Goal: Task Accomplishment & Management: Use online tool/utility

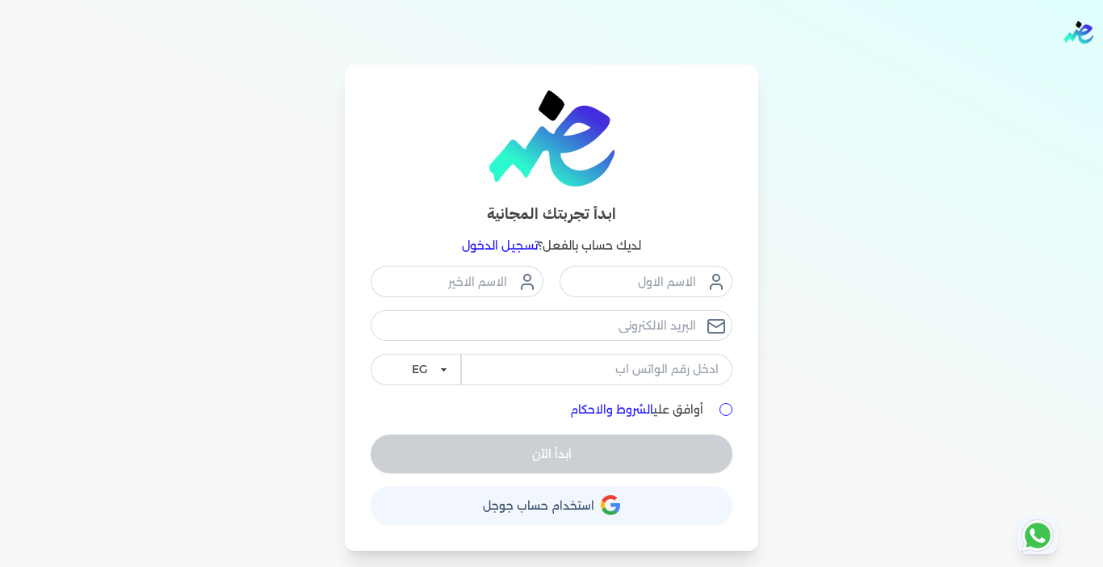
click at [473, 245] on link "تسجيل الدخول" at bounding box center [500, 245] width 76 height 15
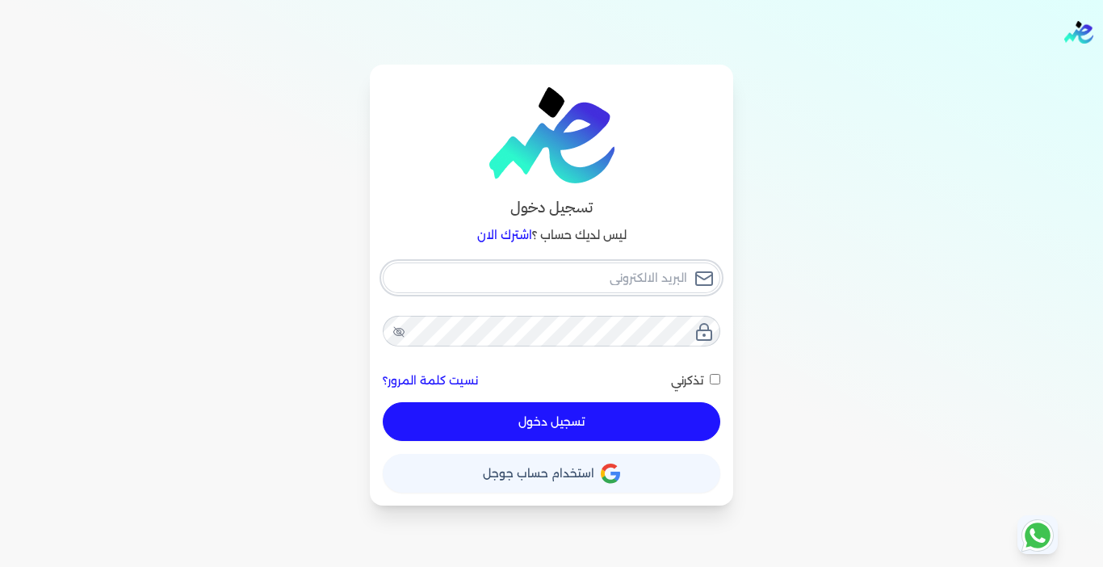
type input "[EMAIL_ADDRESS][DOMAIN_NAME]"
click at [462, 417] on button "تسجيل دخول" at bounding box center [552, 421] width 338 height 39
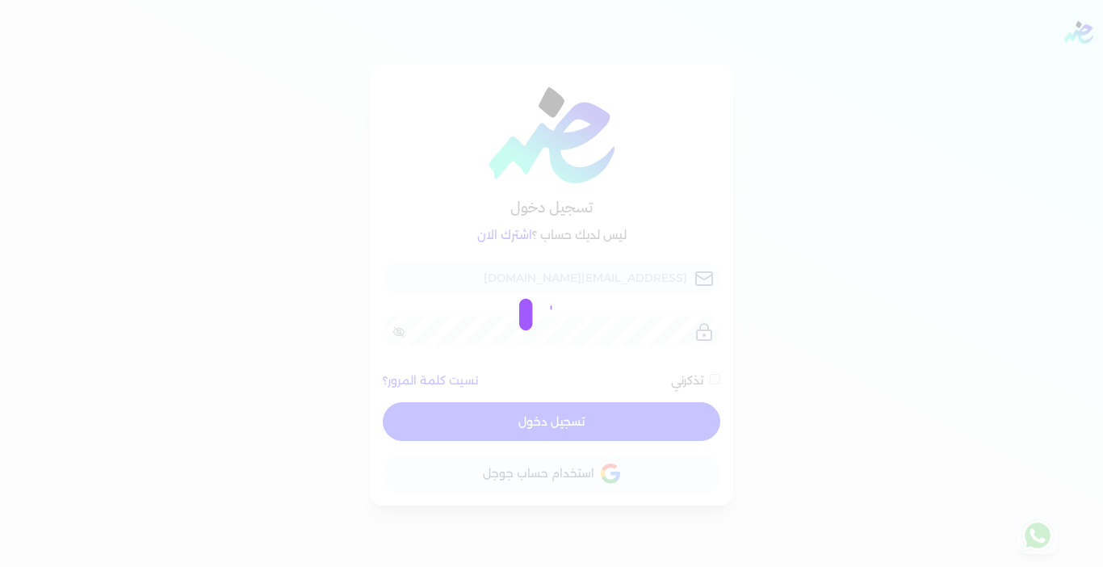
checkbox input "false"
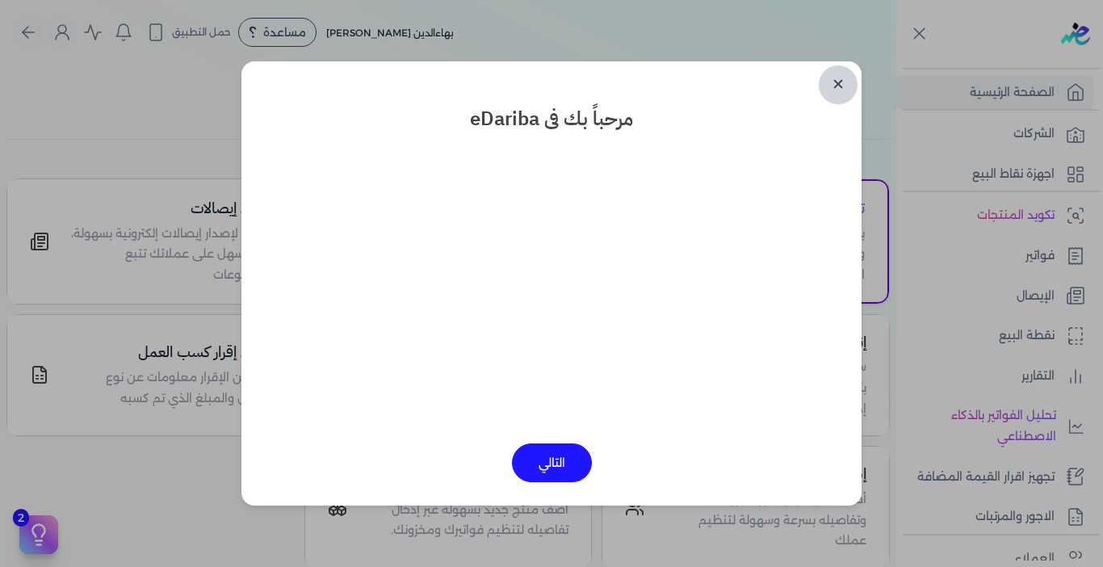
click at [835, 86] on link "✕" at bounding box center [838, 84] width 39 height 39
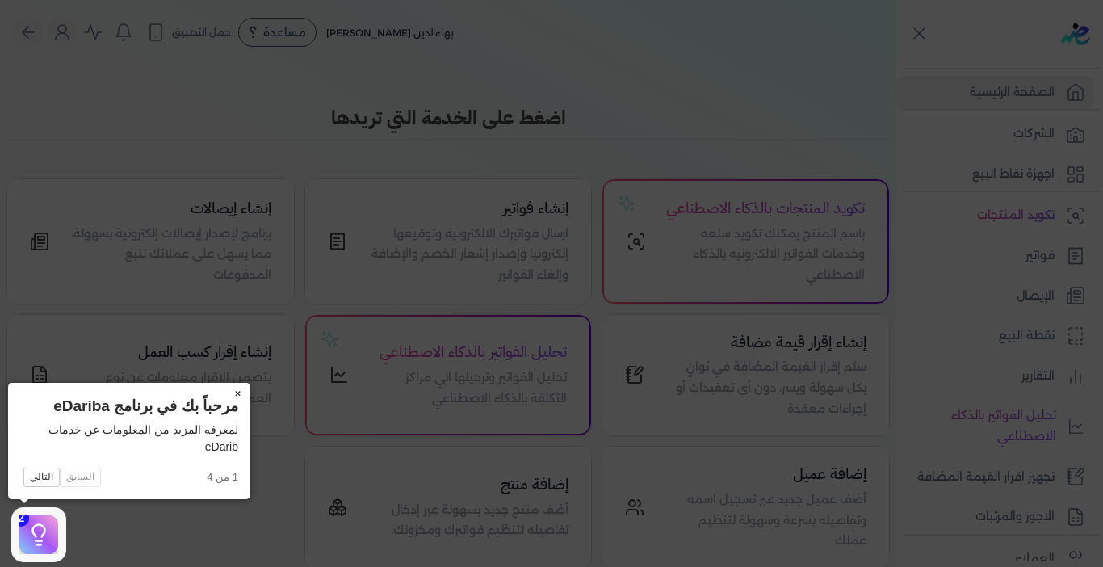
click at [239, 389] on button "×" at bounding box center [238, 394] width 26 height 23
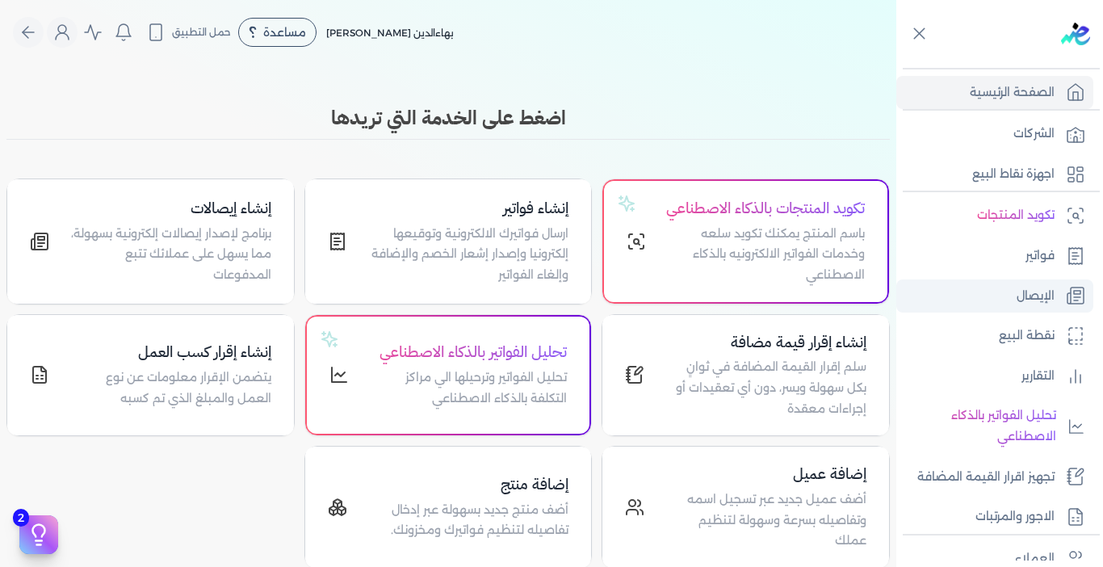
click at [1022, 308] on link "الإيصال" at bounding box center [995, 296] width 197 height 34
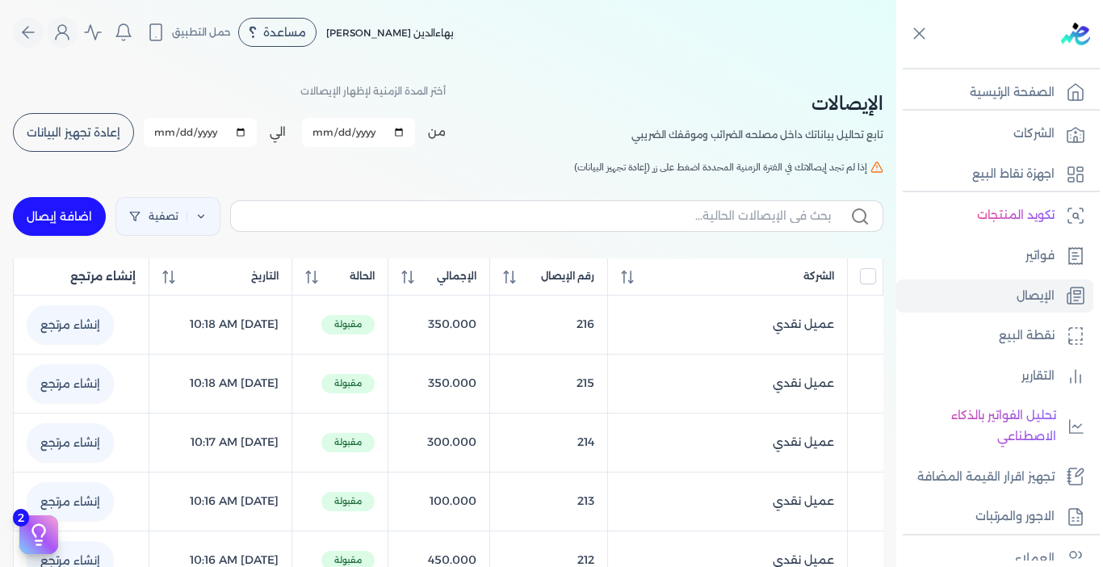
click at [48, 208] on link "اضافة إيصال" at bounding box center [59, 216] width 93 height 39
select select "EGP"
select select "EGS"
select select "B"
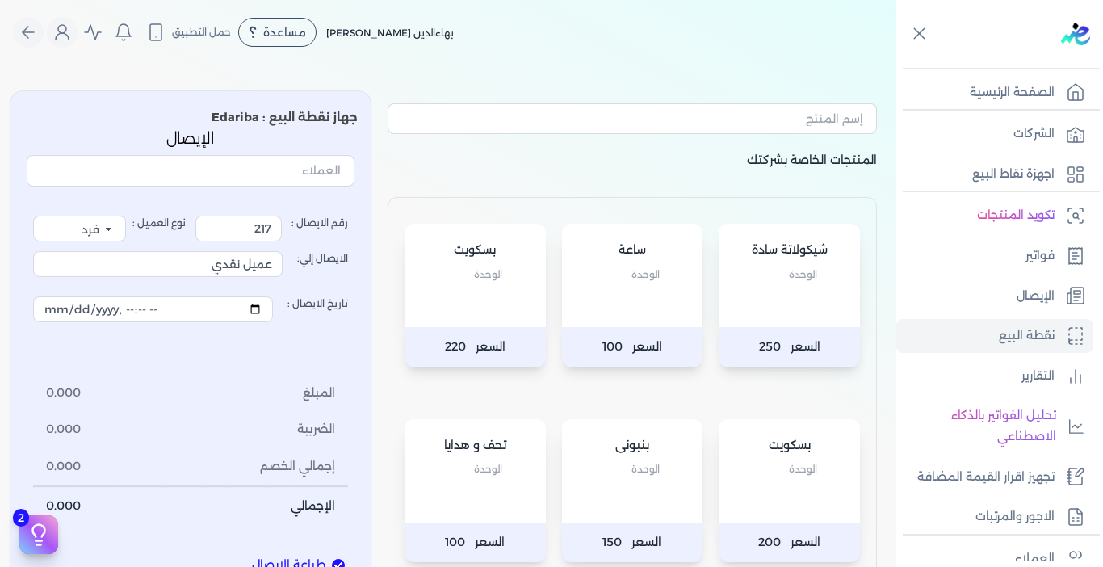
click at [493, 305] on div "بسكويت الوحدة" at bounding box center [475, 275] width 141 height 103
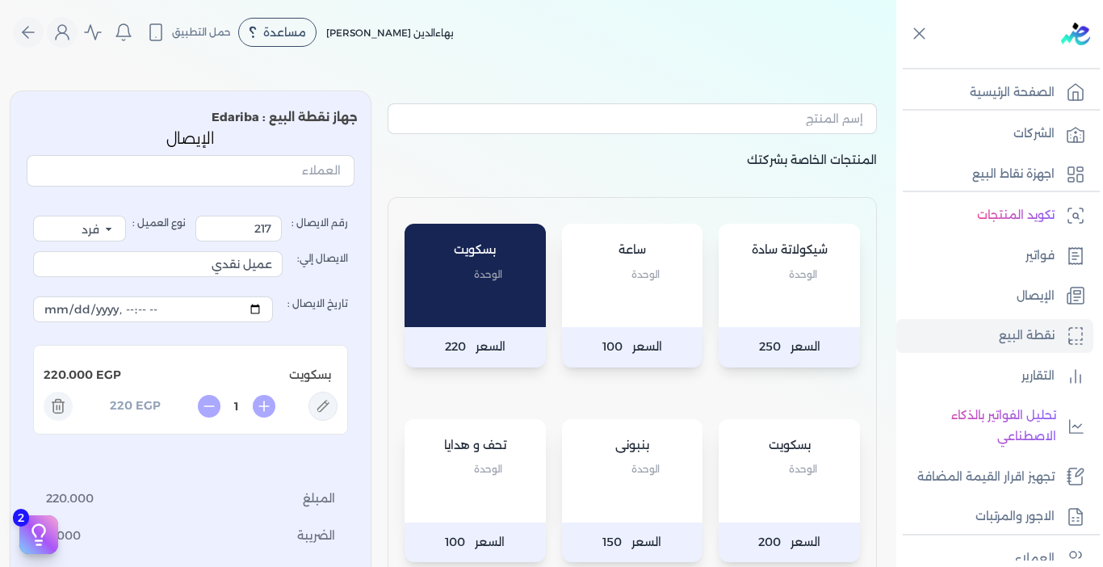
click at [493, 305] on div "بسكويت الوحدة" at bounding box center [475, 275] width 141 height 103
type input "2"
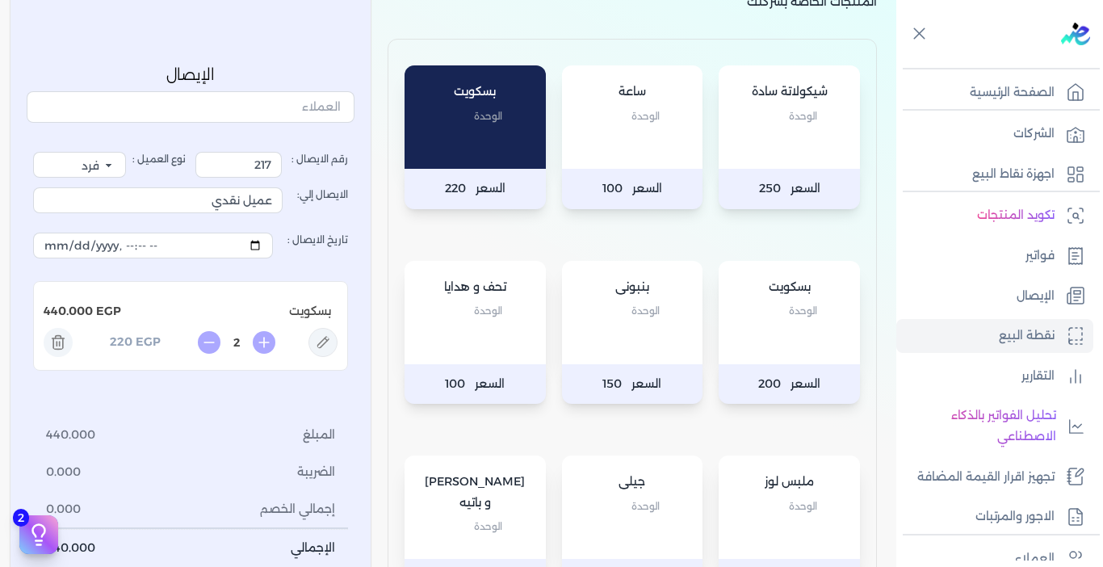
scroll to position [242, 0]
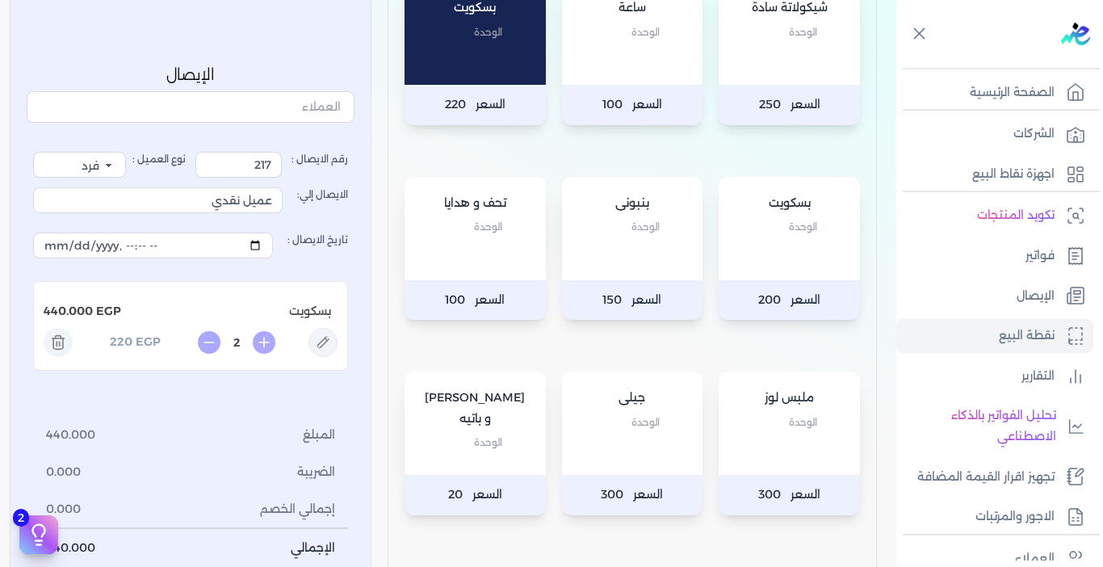
click at [840, 460] on div "ملبس لوز الوحدة" at bounding box center [789, 423] width 141 height 103
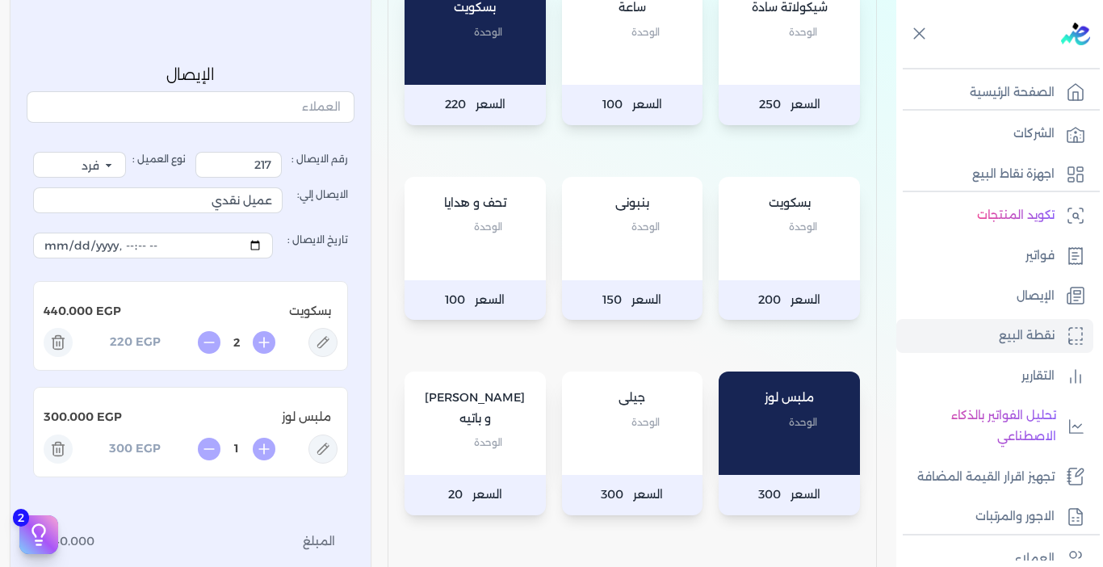
scroll to position [808, 0]
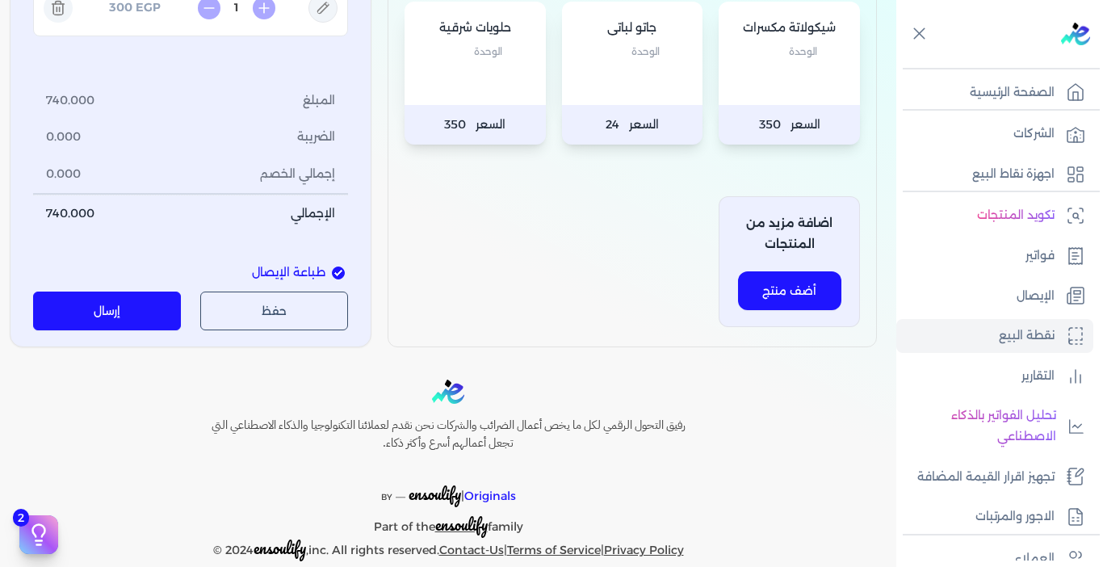
click at [106, 300] on button "إرسال" at bounding box center [107, 311] width 148 height 39
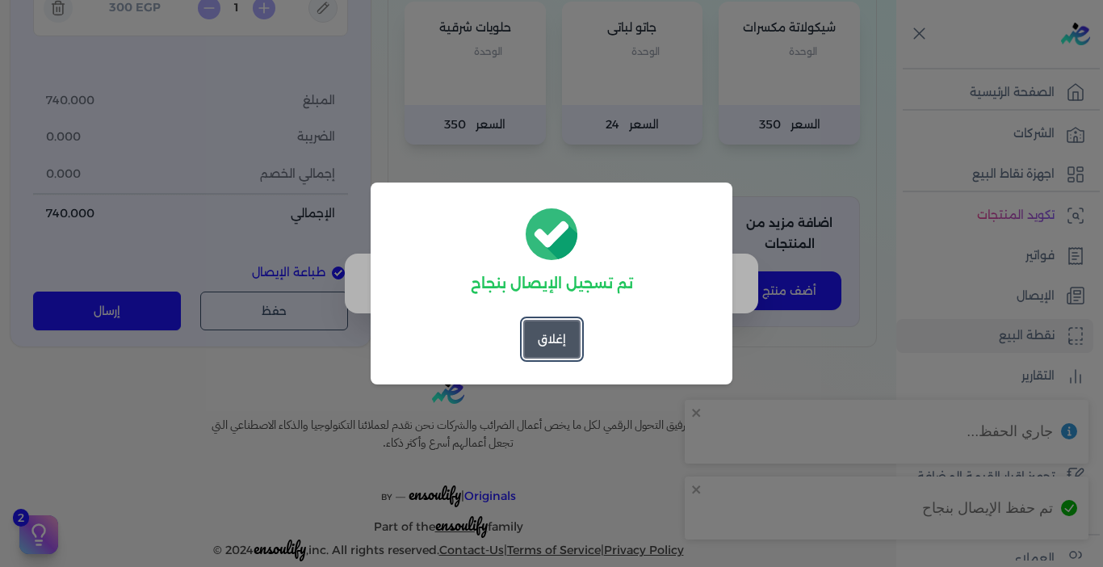
click at [548, 330] on button "إغلاق" at bounding box center [551, 339] width 57 height 39
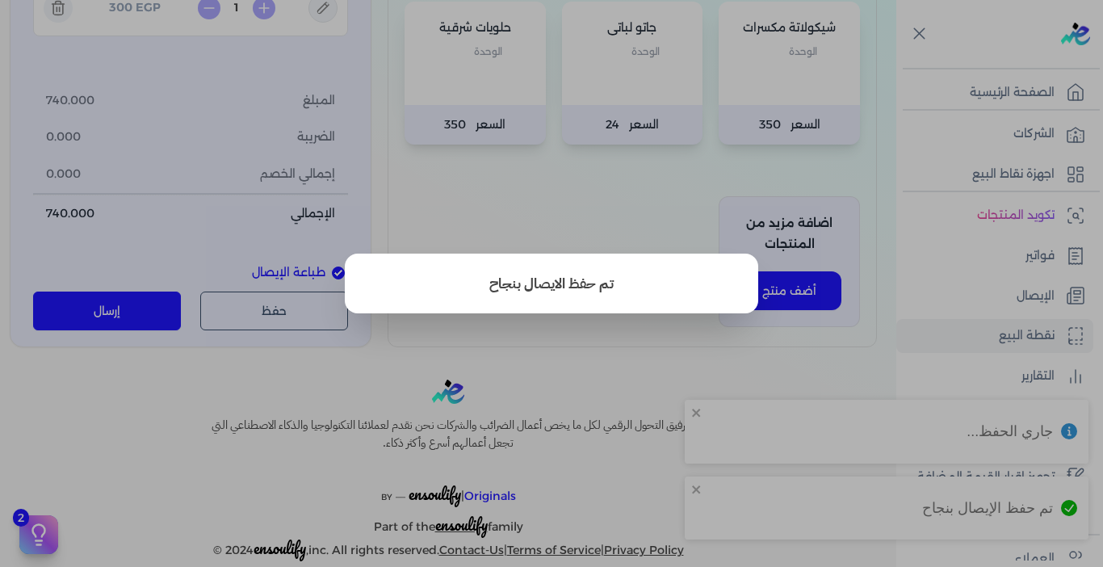
click at [432, 326] on button "close" at bounding box center [551, 283] width 1103 height 567
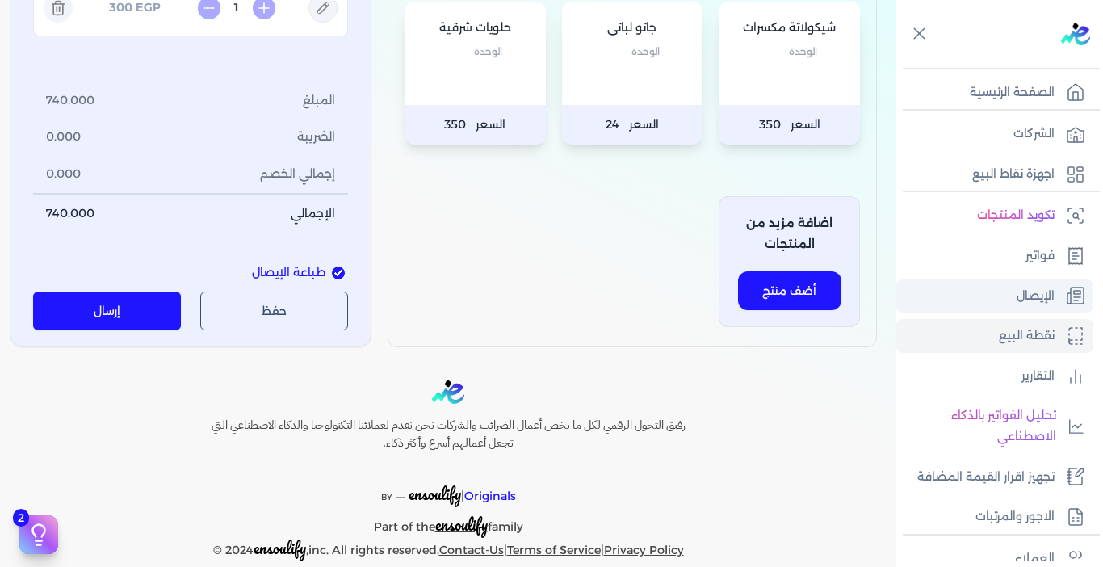
click at [1049, 290] on p "الإيصال" at bounding box center [1036, 296] width 38 height 21
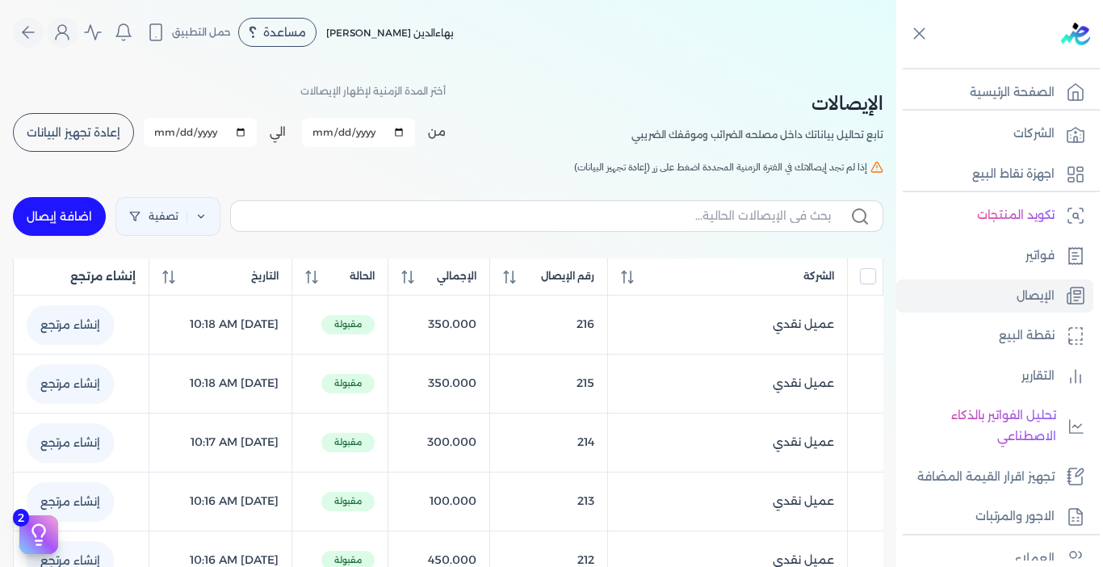
click at [101, 137] on span "إعادة تجهيز البيانات" at bounding box center [74, 132] width 94 height 11
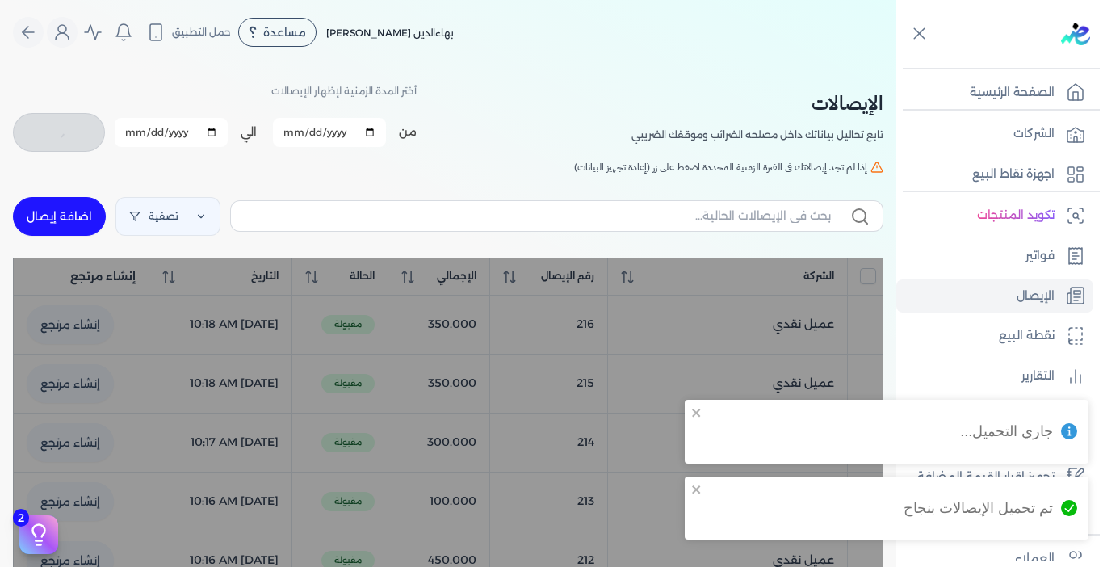
checkbox input "false"
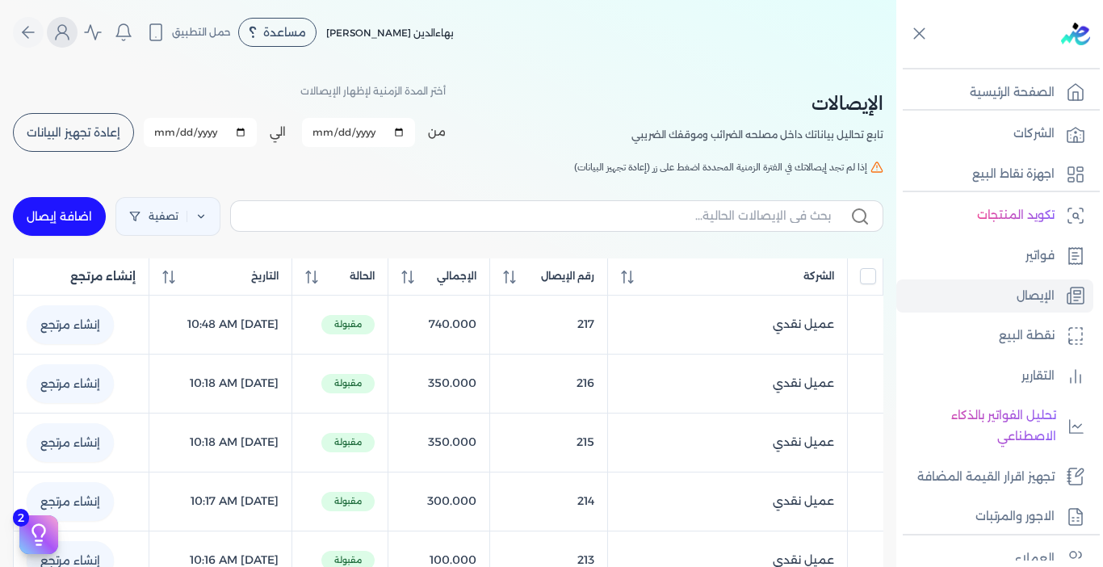
click at [66, 30] on icon "Global" at bounding box center [62, 32] width 19 height 19
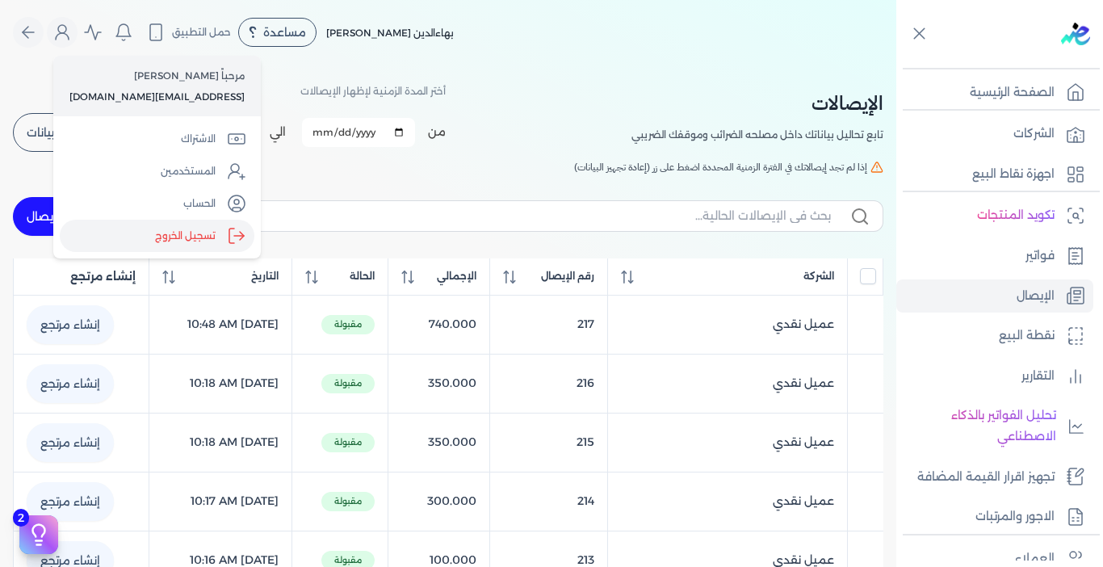
click at [191, 228] on label "تسجيل الخروج" at bounding box center [157, 236] width 195 height 32
click at [897, 65] on input "Close" at bounding box center [897, 65] width 0 height 0
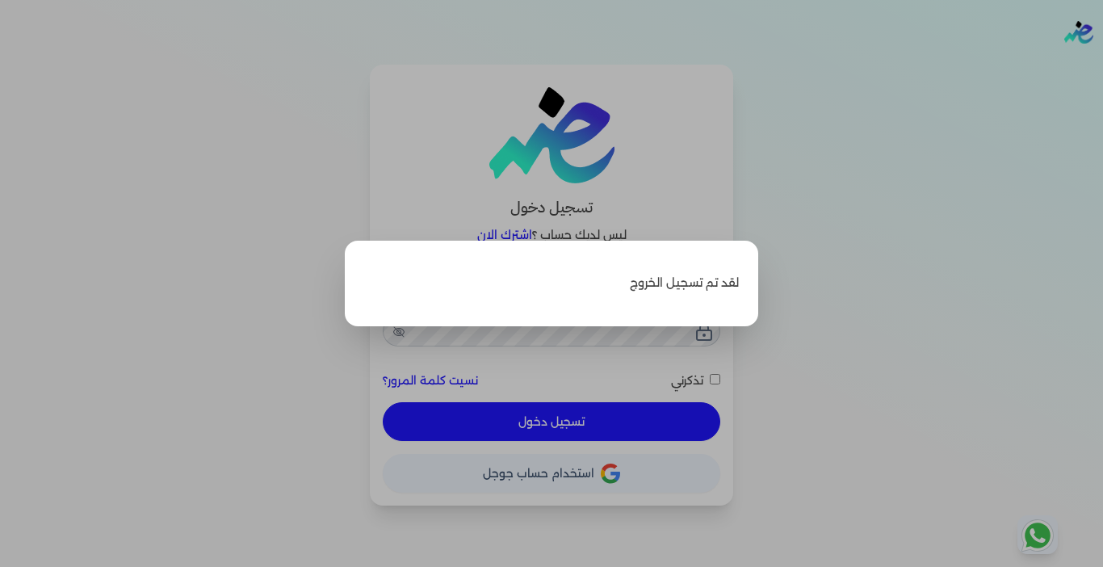
type input "[EMAIL_ADDRESS][DOMAIN_NAME]"
checkbox input "false"
click at [836, 263] on label "Close" at bounding box center [551, 283] width 1103 height 567
click at [1103, 65] on input "Close" at bounding box center [1103, 65] width 0 height 0
